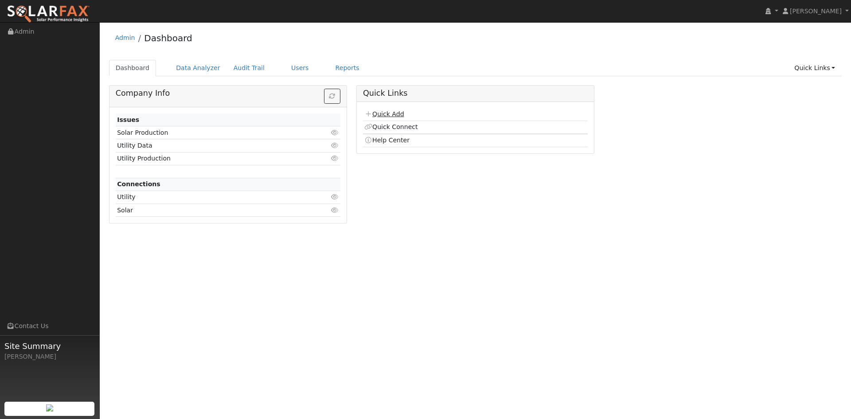
click at [384, 115] on link "Quick Add" at bounding box center [383, 113] width 39 height 7
click at [189, 64] on link "Data Analyzer" at bounding box center [198, 68] width 58 height 16
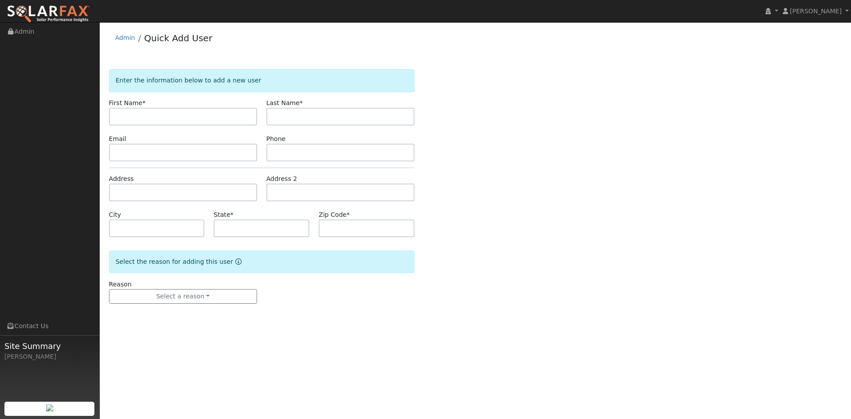
click at [171, 119] on input "text" at bounding box center [183, 117] width 148 height 18
type input "Jerry"
type input "Martin"
click at [124, 150] on input "text" at bounding box center [183, 153] width 148 height 18
paste input "jerrymartin1942@gmail.com"
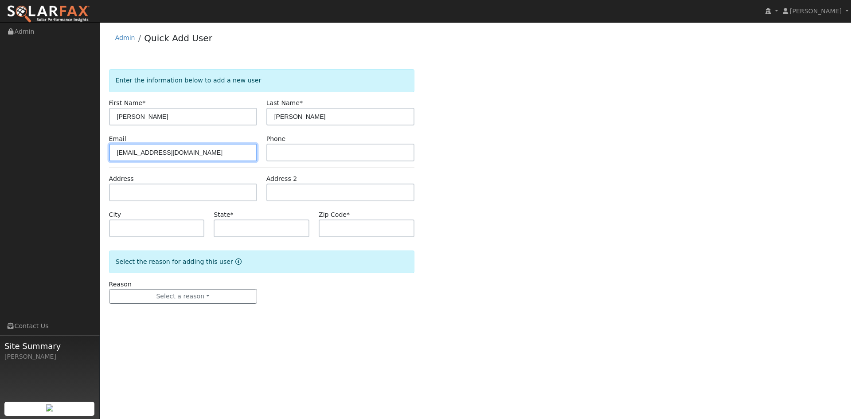
type input "jerrymartin1942@gmail.com"
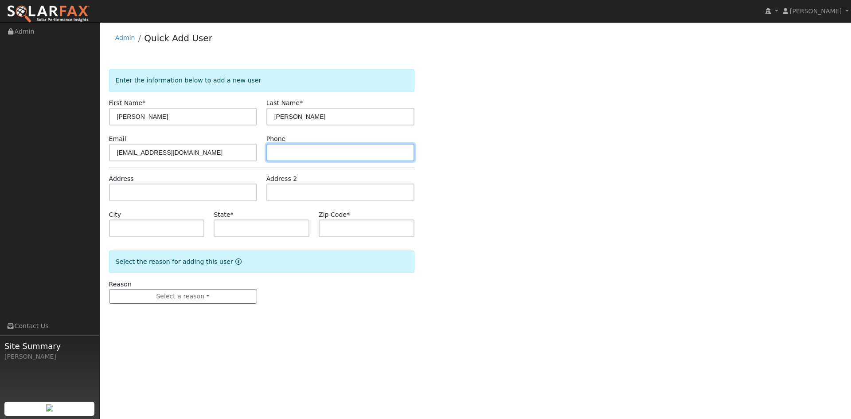
click at [285, 147] on input "text" at bounding box center [340, 153] width 148 height 18
paste input "5304776282"
type input "5304776282"
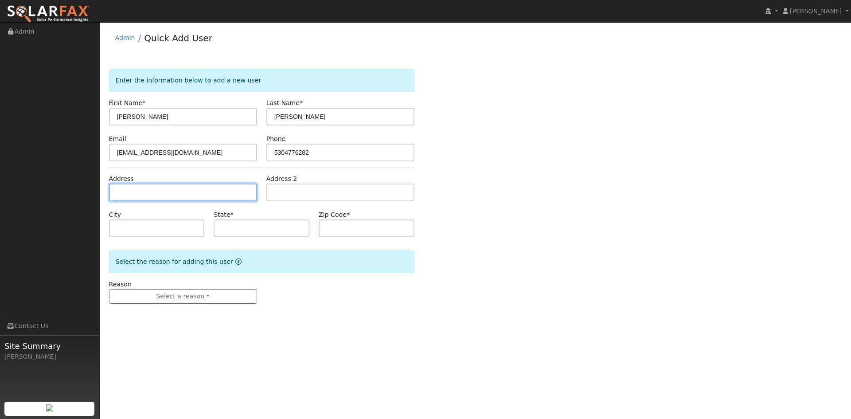
click at [175, 191] on input "text" at bounding box center [183, 192] width 148 height 18
paste input "176 W Olympic Dr"
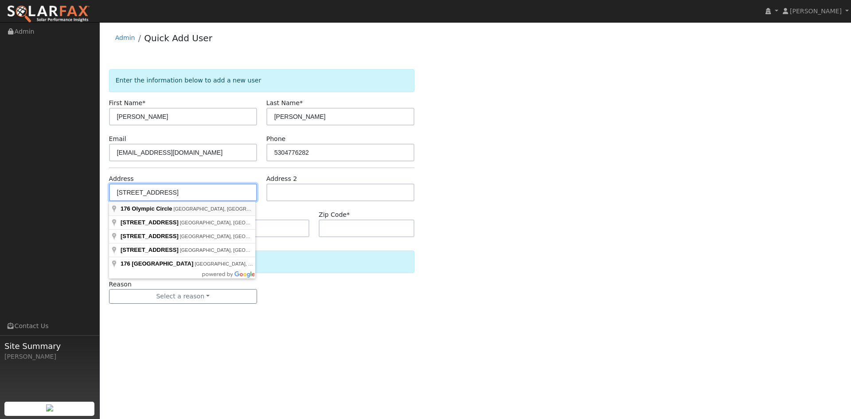
type input "[STREET_ADDRESS]"
type input "Vacaville"
type input "CA"
type input "95687"
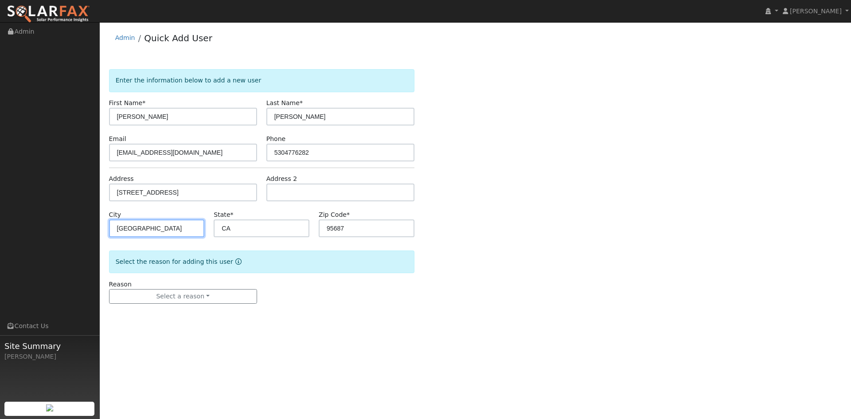
click at [174, 230] on input "Vacaville" at bounding box center [157, 228] width 96 height 18
type input "grass Valley"
drag, startPoint x: 375, startPoint y: 232, endPoint x: 306, endPoint y: 233, distance: 69.1
click at [306, 233] on div "City grass Valley State * CA Zip Code * 95687" at bounding box center [261, 223] width 315 height 27
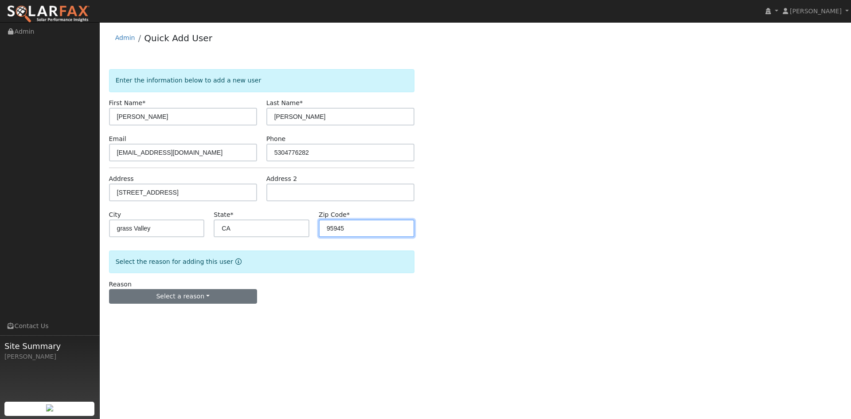
type input "95945"
click at [193, 301] on button "Select a reason" at bounding box center [183, 296] width 148 height 15
click at [154, 318] on link "New lead" at bounding box center [158, 314] width 98 height 12
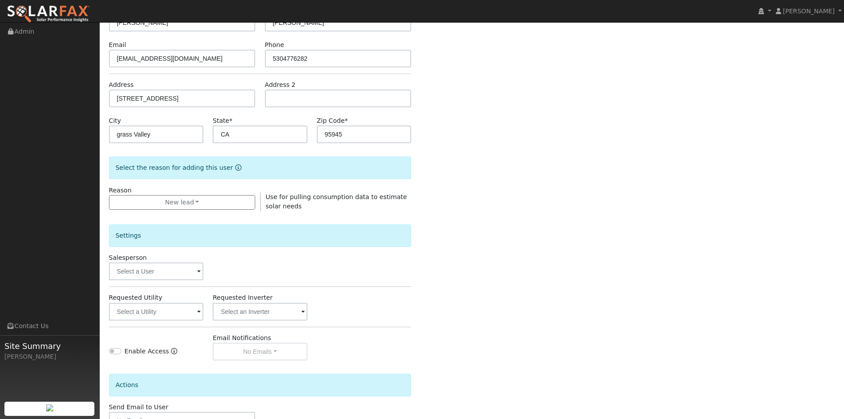
scroll to position [155, 0]
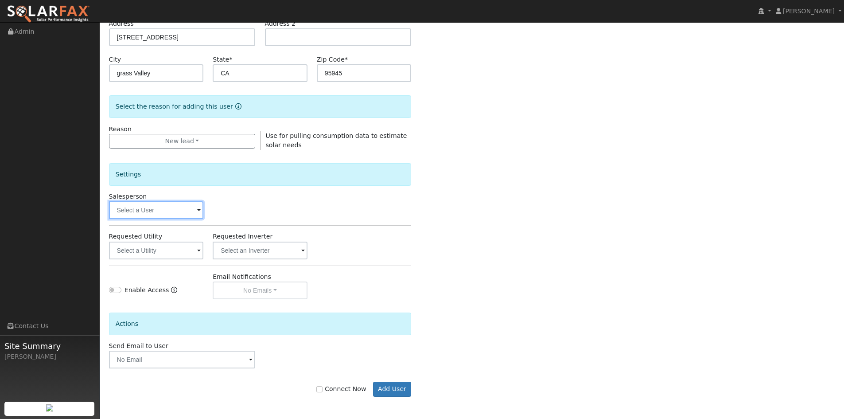
click at [147, 211] on input "text" at bounding box center [156, 210] width 95 height 18
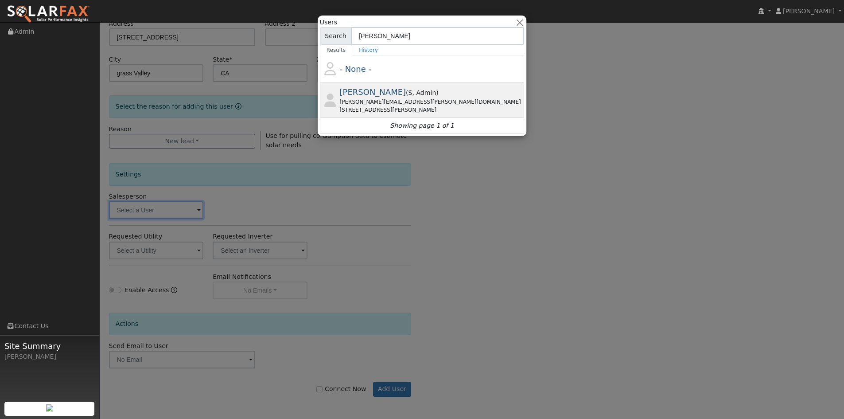
type input "tim te"
click at [383, 91] on span "Tim Tedder" at bounding box center [373, 91] width 66 height 9
type input "Tim Tedder"
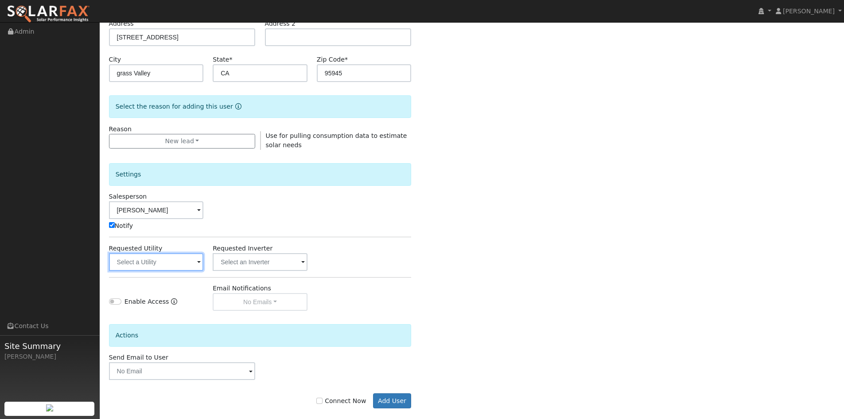
click at [141, 263] on input "text" at bounding box center [156, 262] width 95 height 18
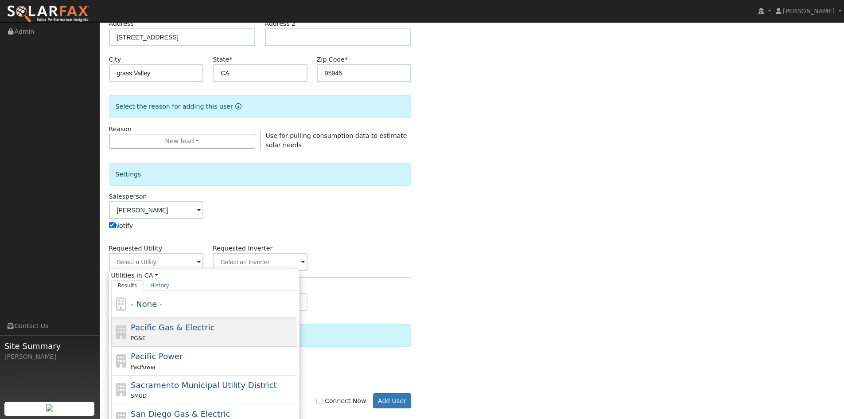
click at [139, 328] on span "Pacific Gas & Electric" at bounding box center [173, 326] width 84 height 9
type input "Pacific Gas & Electric"
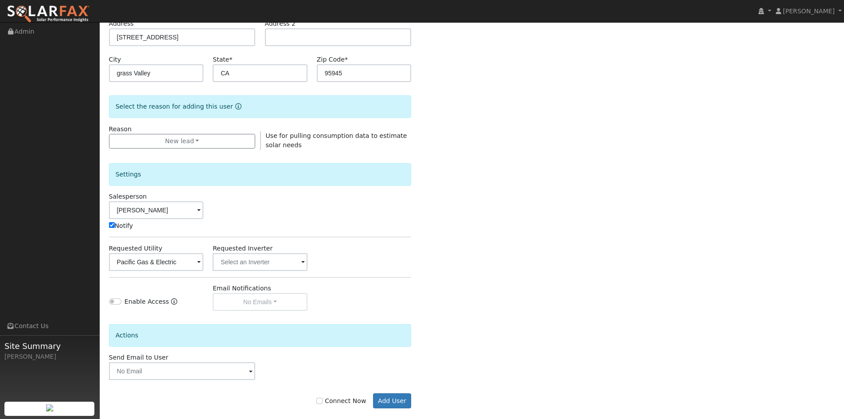
click at [338, 401] on label "Connect Now" at bounding box center [341, 400] width 50 height 9
click at [322, 401] on input "Connect Now" at bounding box center [319, 400] width 6 height 6
checkbox input "true"
click at [386, 394] on button "Add User" at bounding box center [392, 400] width 39 height 15
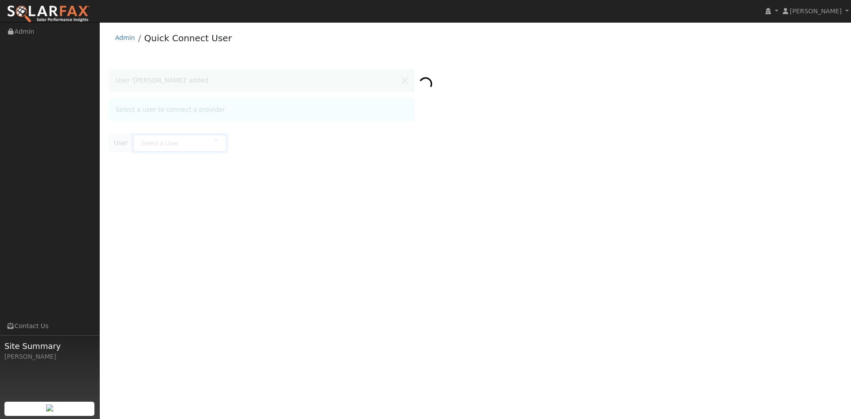
type input "[PERSON_NAME]"
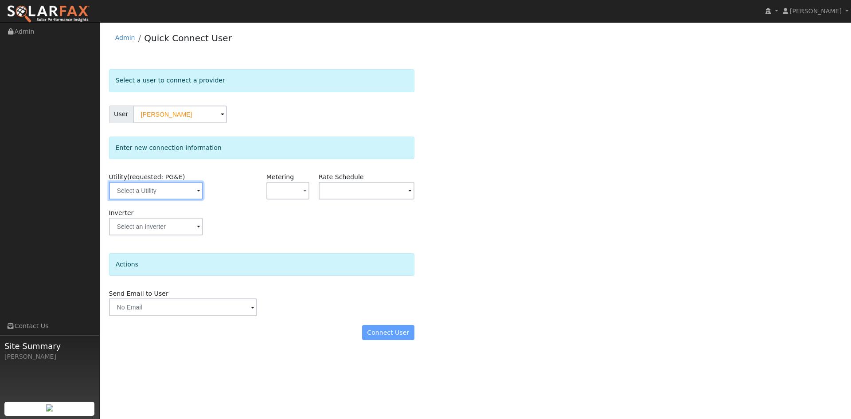
click at [160, 198] on input "text" at bounding box center [156, 191] width 94 height 18
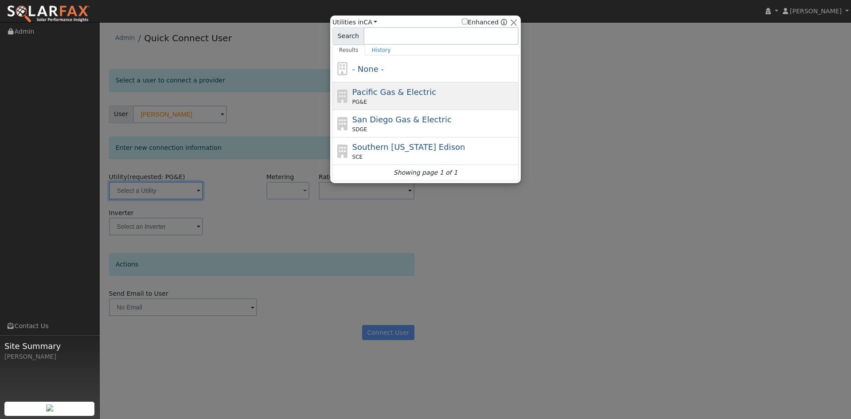
click at [375, 92] on span "Pacific Gas & Electric" at bounding box center [394, 91] width 84 height 9
type input "PG&E"
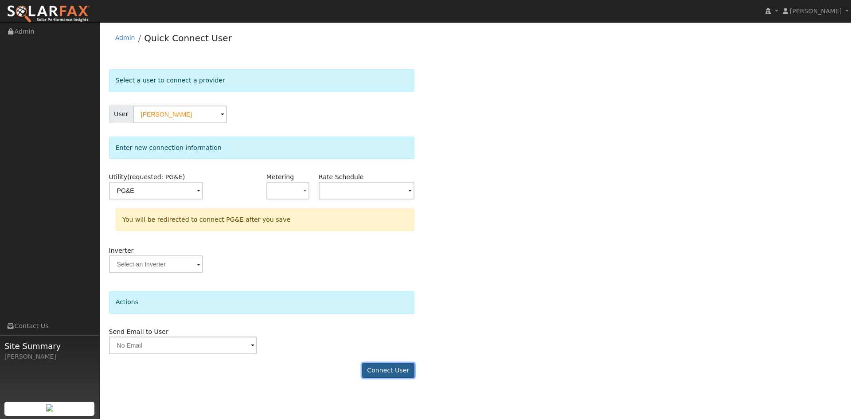
click at [394, 377] on button "Connect User" at bounding box center [388, 370] width 52 height 15
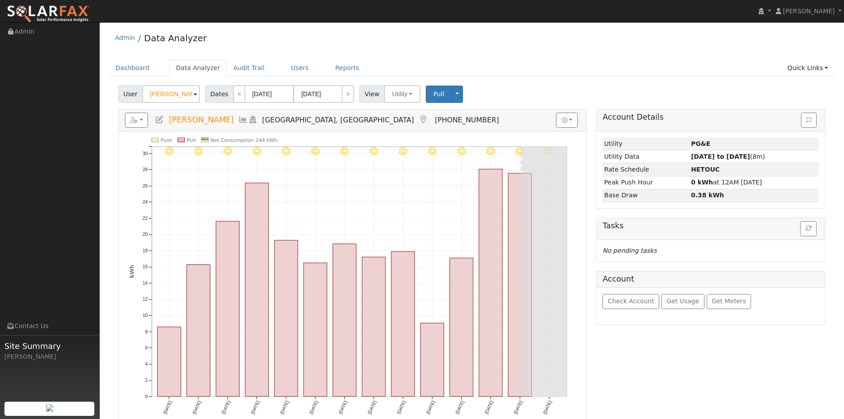
click at [174, 97] on input "[PERSON_NAME]" at bounding box center [171, 94] width 58 height 18
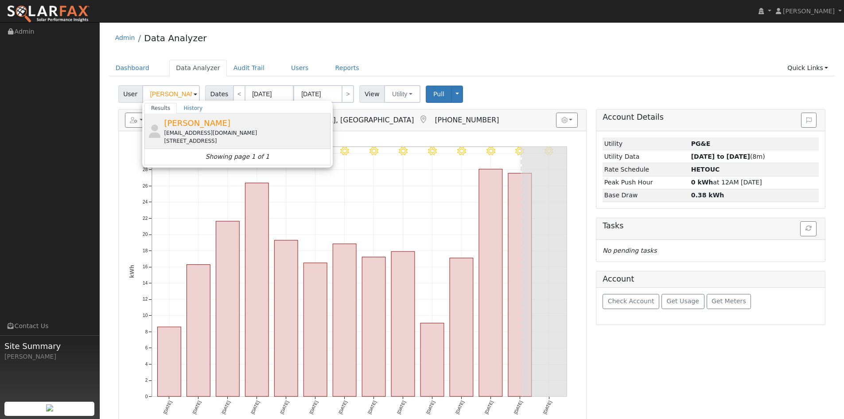
click at [198, 123] on span "[PERSON_NAME]" at bounding box center [197, 122] width 66 height 9
type input "[PERSON_NAME]"
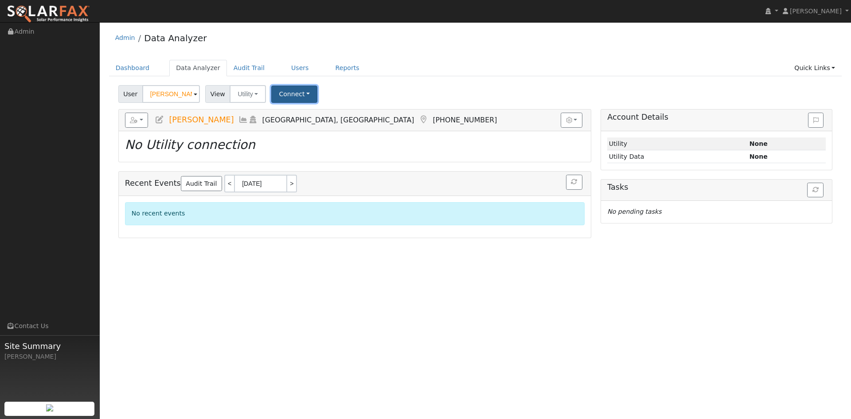
click at [278, 88] on button "Connect" at bounding box center [294, 93] width 46 height 17
click at [292, 110] on link "Select a Provider" at bounding box center [306, 113] width 69 height 12
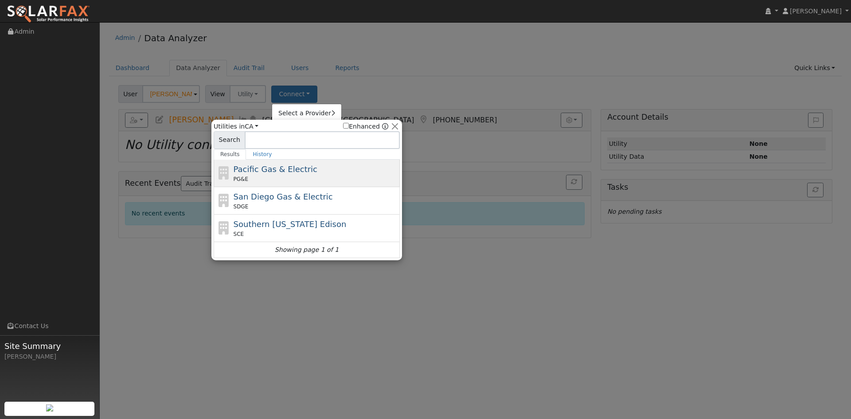
click at [271, 173] on span "Pacific Gas & Electric" at bounding box center [275, 168] width 84 height 9
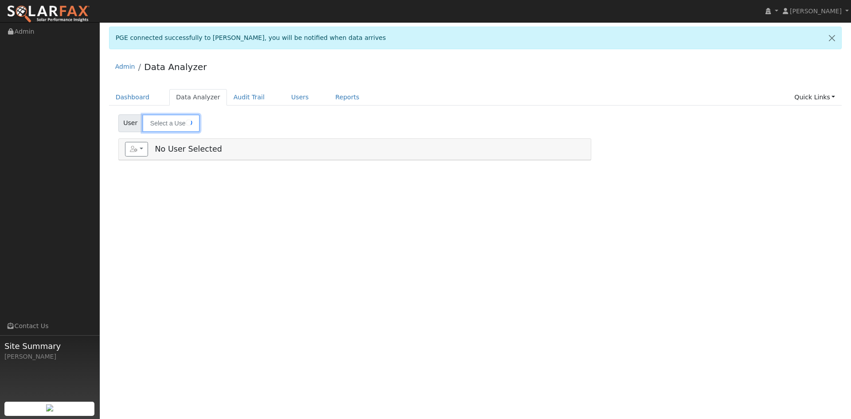
type input "[PERSON_NAME]"
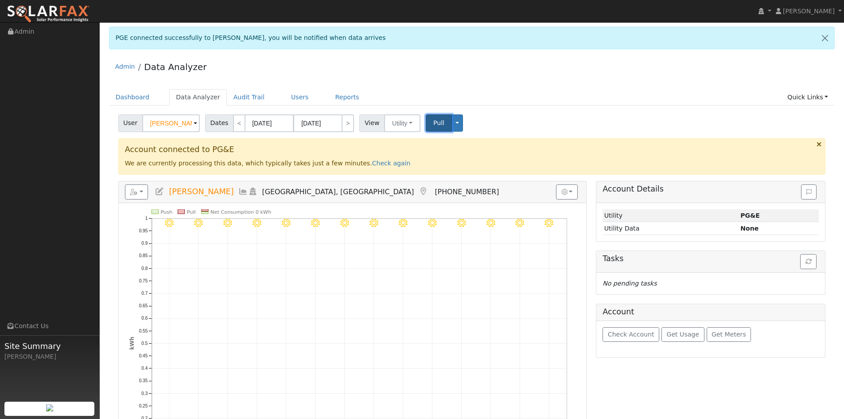
click at [433, 124] on span "Pull" at bounding box center [438, 122] width 11 height 7
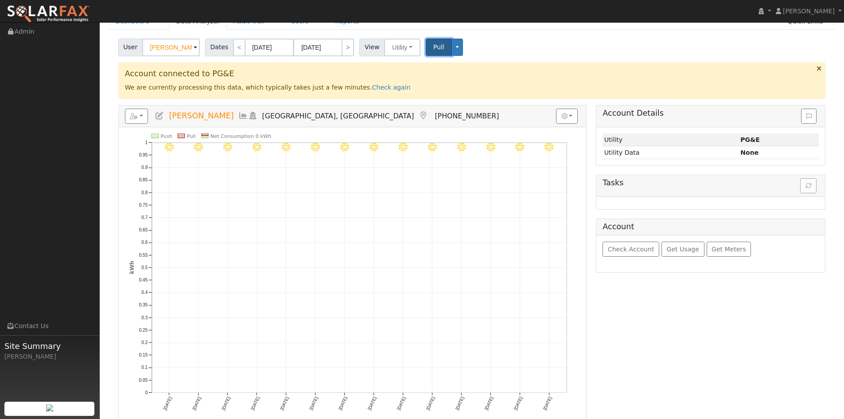
scroll to position [89, 0]
